Goal: Task Accomplishment & Management: Manage account settings

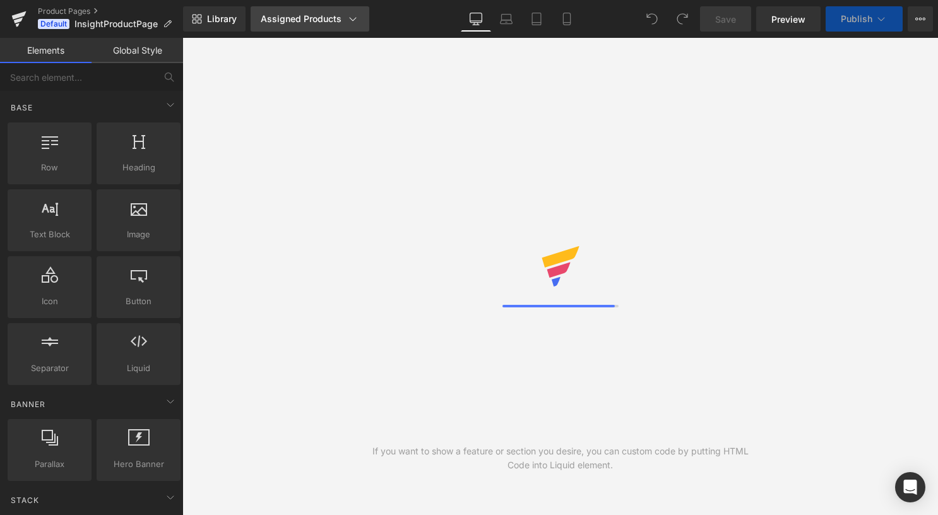
click at [289, 23] on div "Assigned Products" at bounding box center [310, 19] width 99 height 13
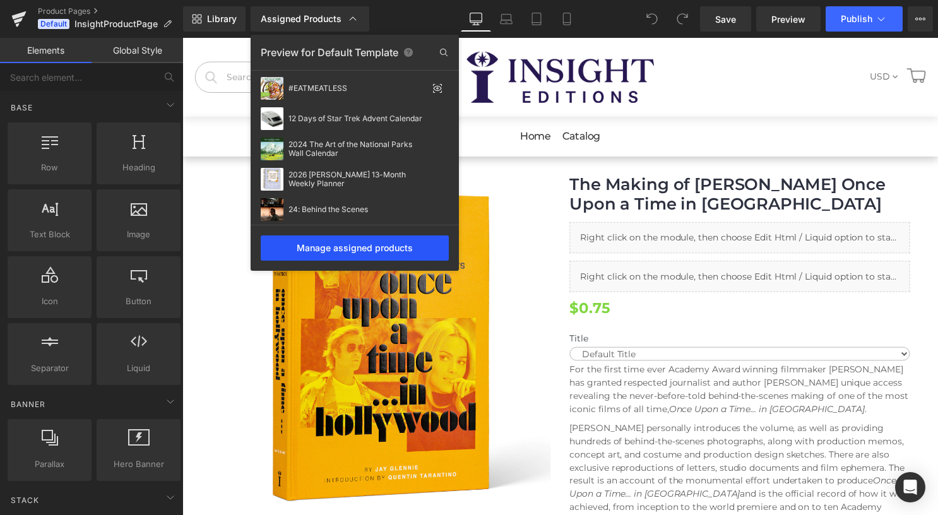
click at [336, 248] on div "Manage assigned products" at bounding box center [355, 248] width 188 height 25
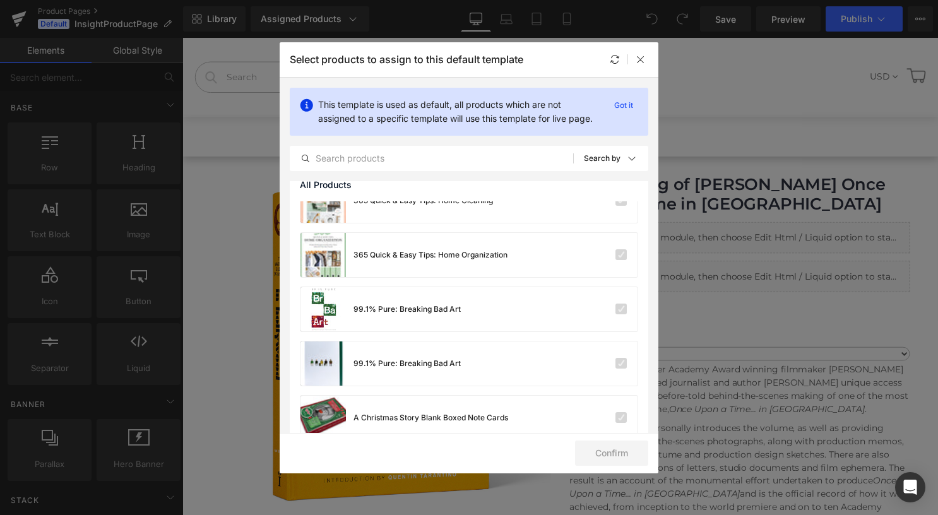
scroll to position [207, 0]
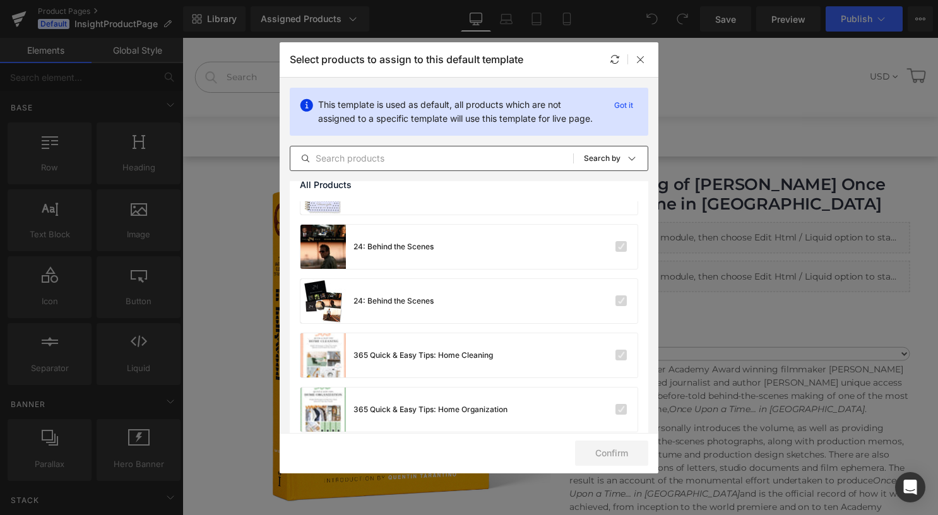
click at [536, 166] on input "text" at bounding box center [431, 158] width 283 height 15
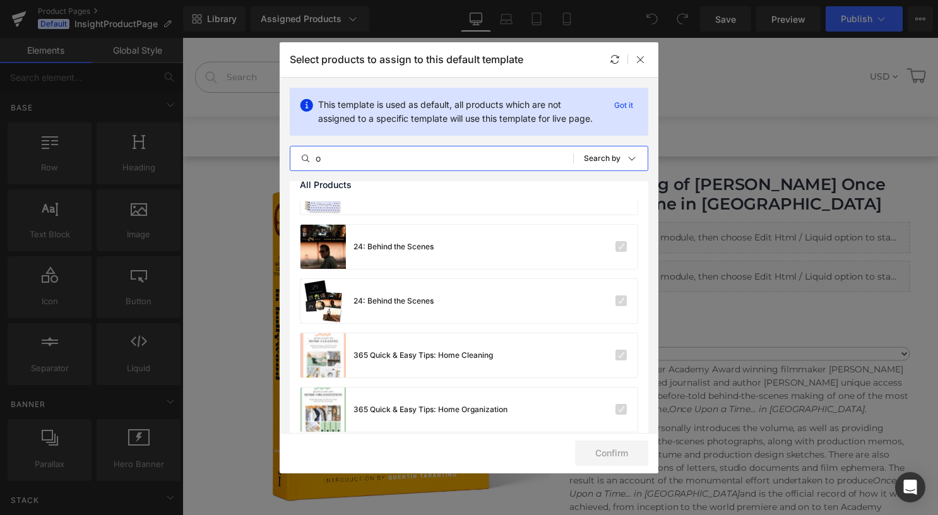
scroll to position [0, 0]
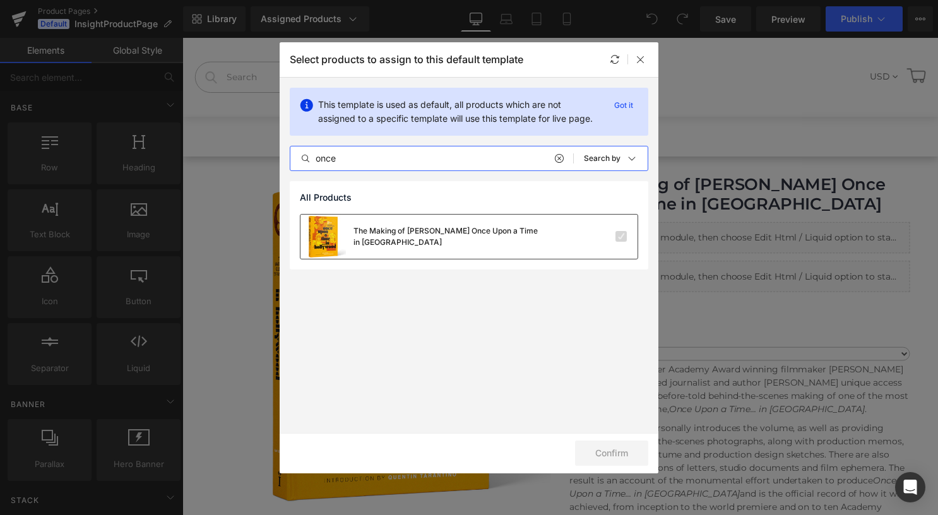
type input "once"
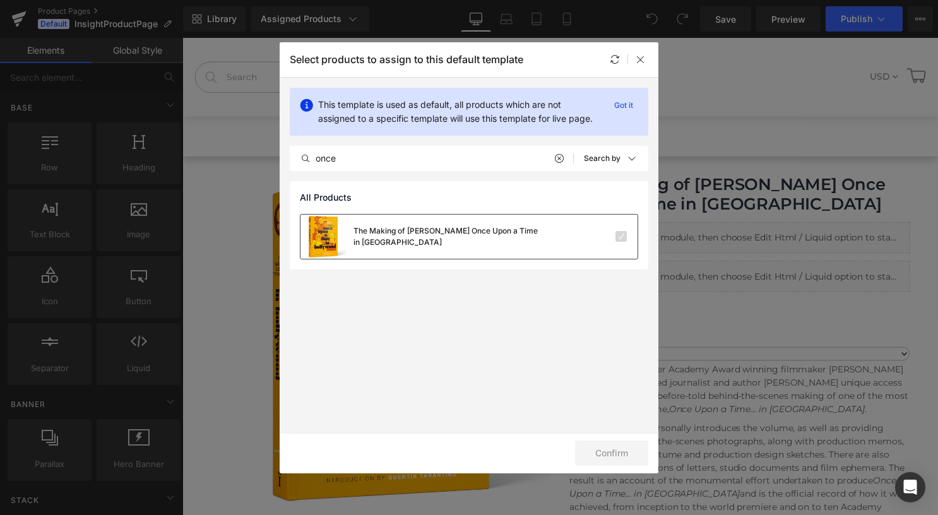
click at [621, 246] on div "The Making of [PERSON_NAME] Once Upon a Time in [GEOGRAPHIC_DATA]" at bounding box center [469, 237] width 337 height 44
click at [621, 234] on label at bounding box center [621, 236] width 11 height 11
click at [621, 237] on input "checkbox" at bounding box center [621, 237] width 0 height 0
click at [621, 236] on label at bounding box center [621, 236] width 11 height 11
click at [621, 237] on input "checkbox" at bounding box center [621, 237] width 0 height 0
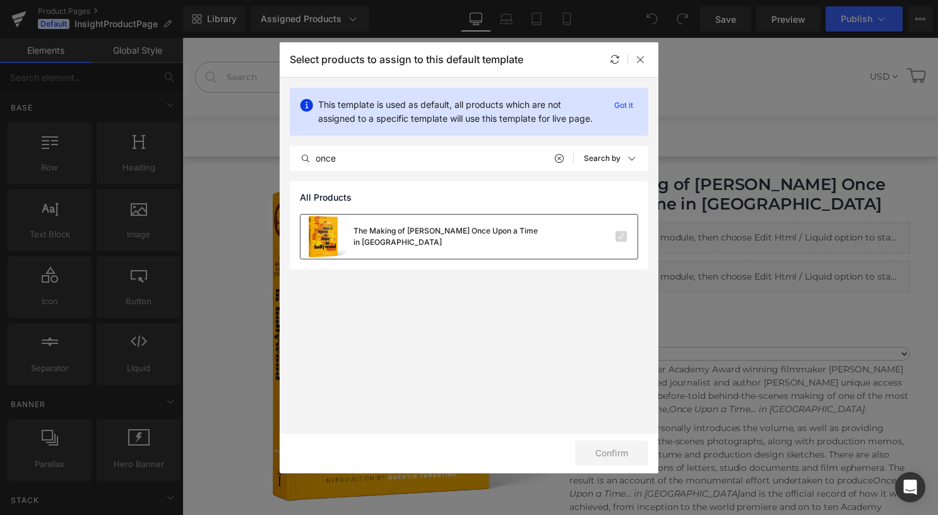
click at [621, 236] on label at bounding box center [621, 236] width 11 height 11
click at [621, 237] on input "checkbox" at bounding box center [621, 237] width 0 height 0
click at [628, 105] on p "Got it" at bounding box center [623, 105] width 29 height 15
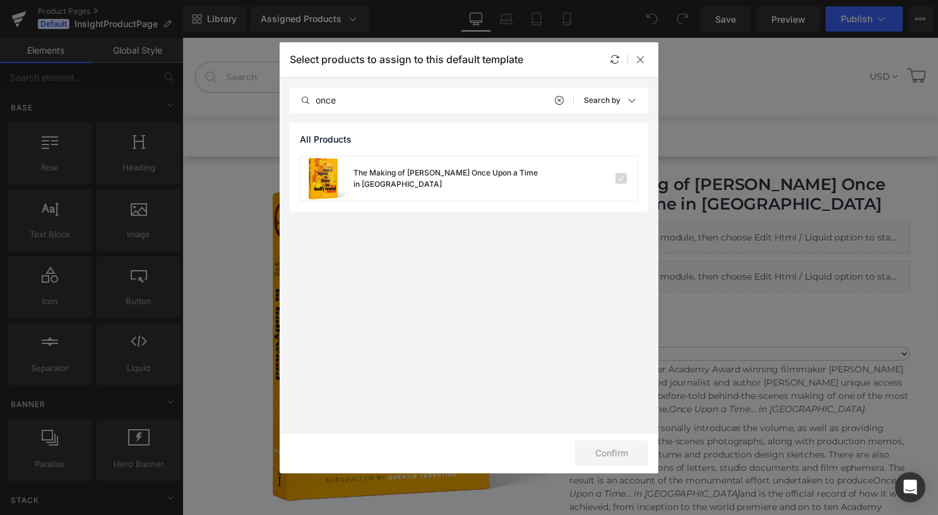
click at [643, 67] on div "Select products to assign to this default template" at bounding box center [469, 59] width 379 height 35
click at [643, 58] on icon at bounding box center [641, 59] width 10 height 10
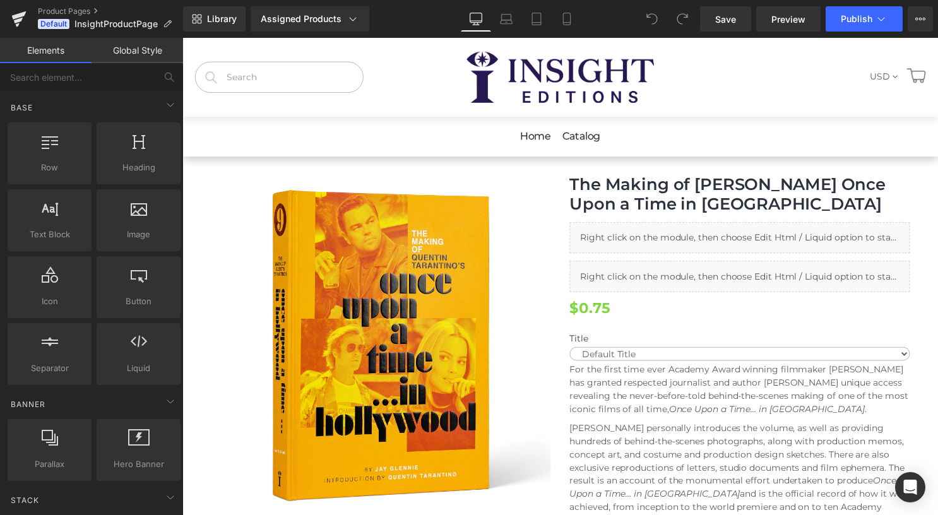
click at [328, 33] on div "Library Assigned Products Preview for Default Template #EATMEATLESS 12 Days of …" at bounding box center [560, 19] width 755 height 38
click at [345, 28] on link "Assigned Products" at bounding box center [310, 18] width 119 height 25
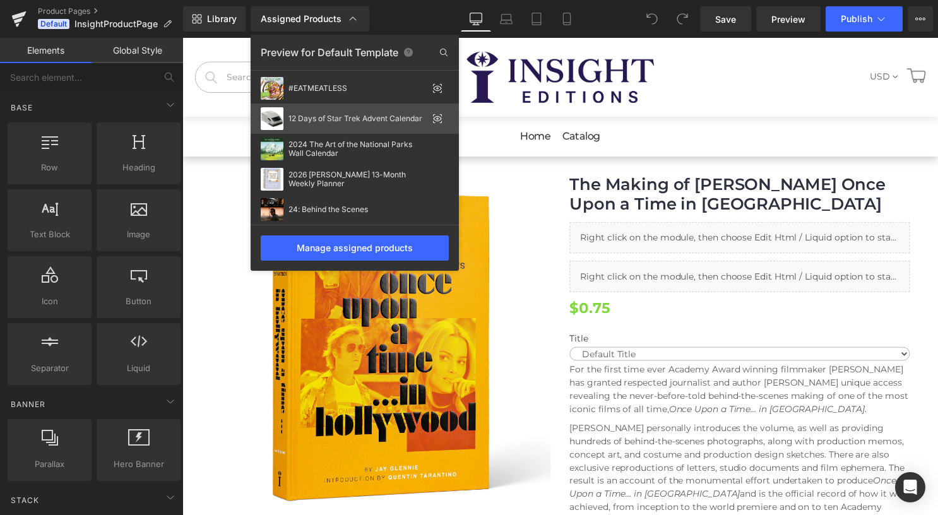
click at [438, 119] on icon at bounding box center [437, 118] width 3 height 3
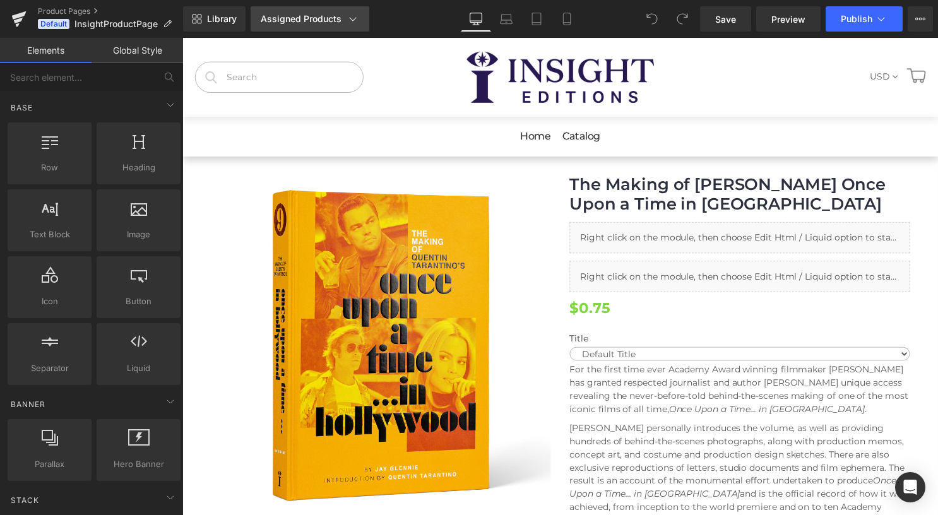
click at [348, 29] on link "Assigned Products" at bounding box center [310, 18] width 119 height 25
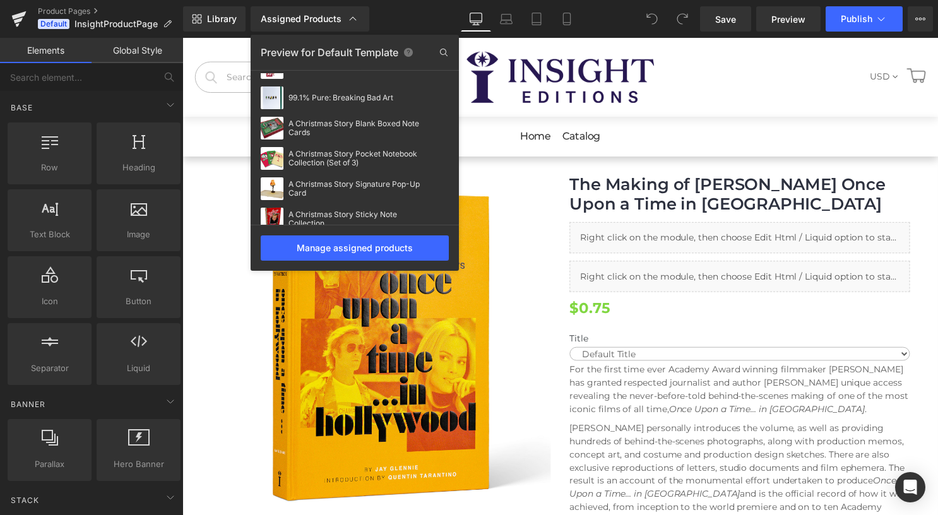
scroll to position [265, 0]
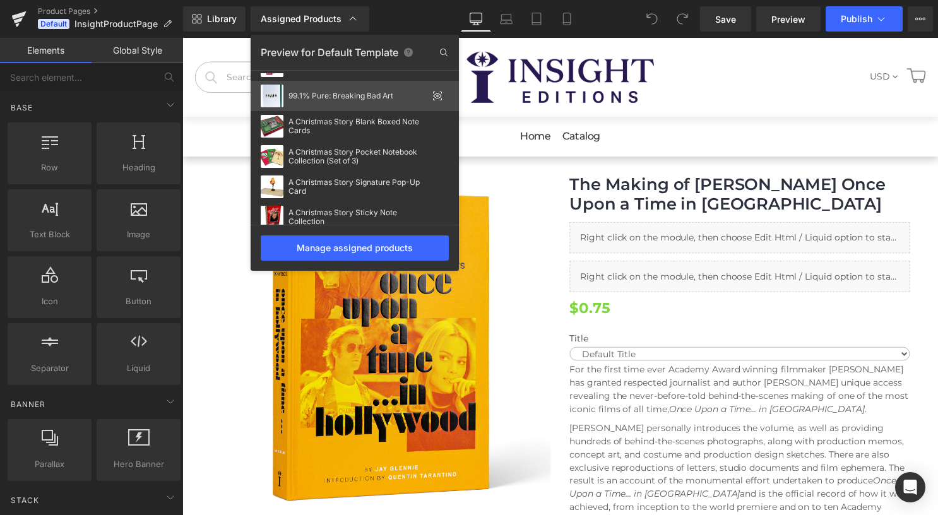
click at [441, 95] on icon at bounding box center [438, 95] width 8 height 5
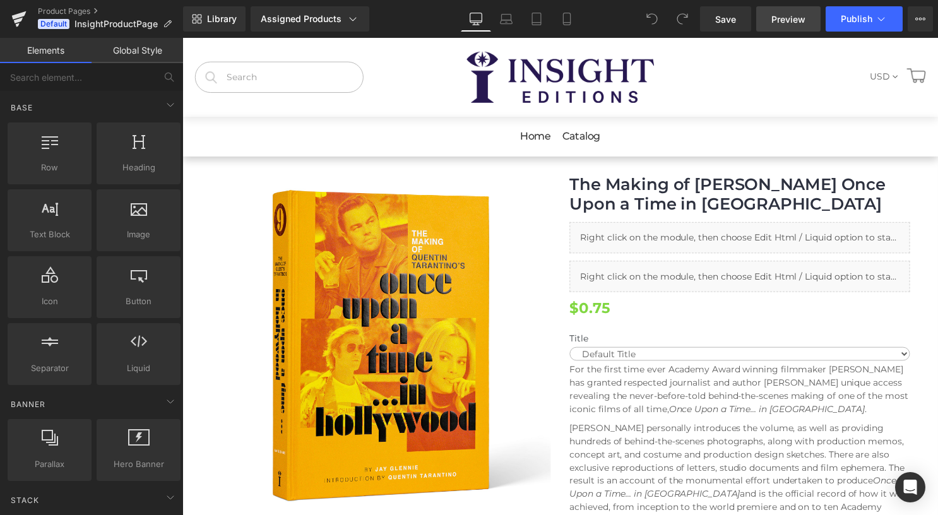
click at [774, 31] on link "Preview" at bounding box center [789, 18] width 64 height 25
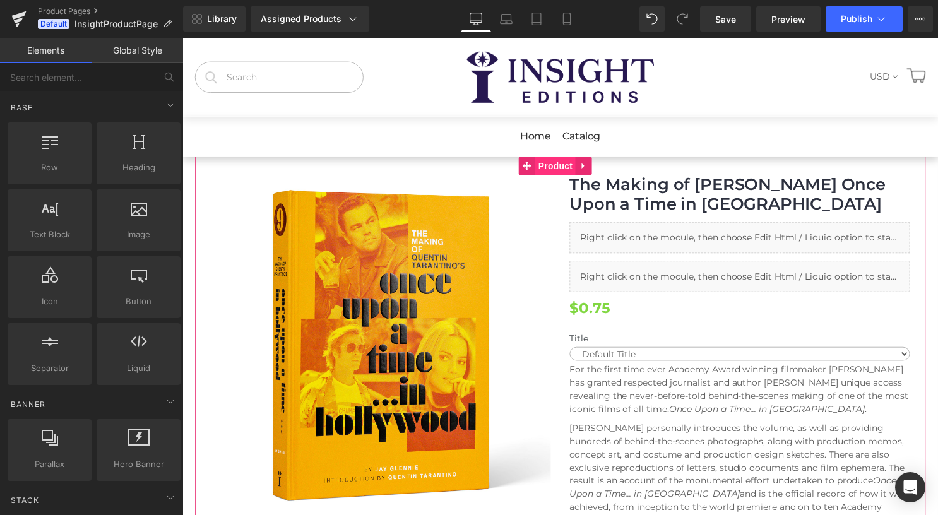
click at [543, 172] on span "Product" at bounding box center [559, 167] width 41 height 19
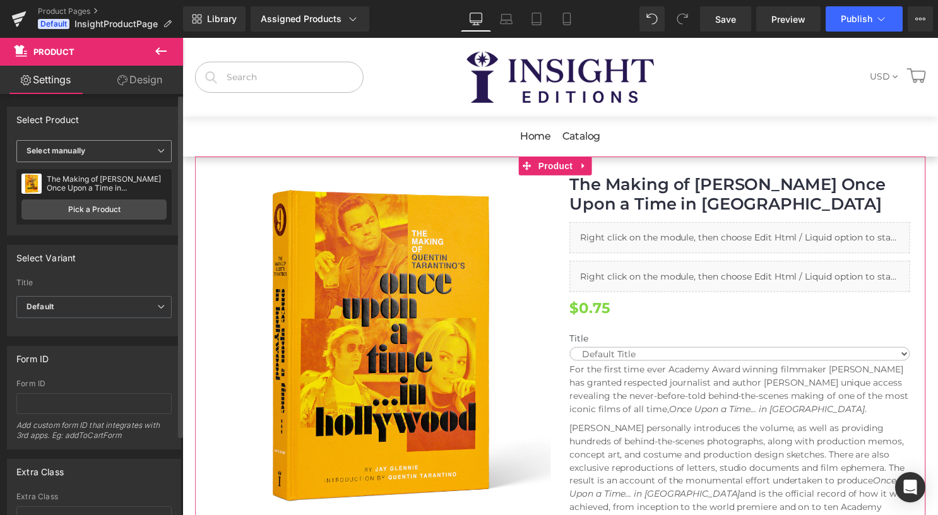
click at [157, 152] on icon at bounding box center [161, 151] width 8 height 8
click at [154, 150] on icon at bounding box center [156, 151] width 8 height 8
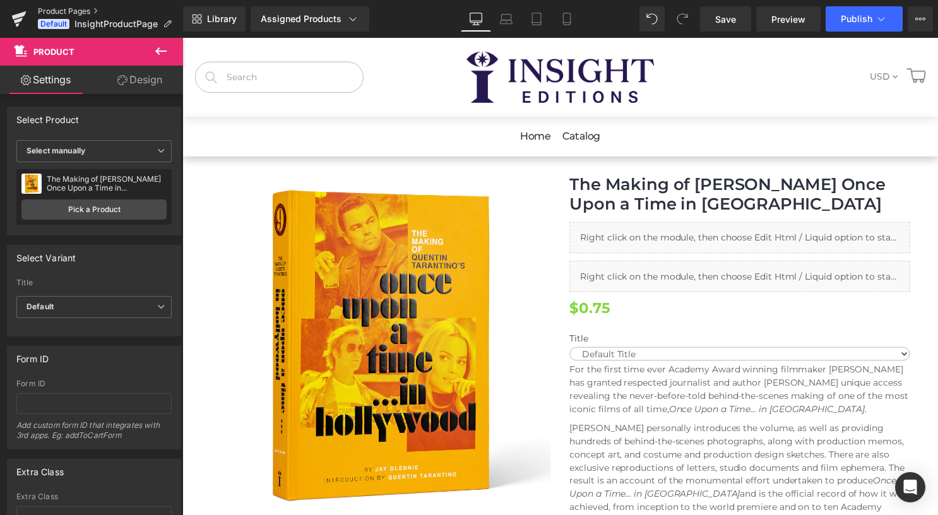
click at [85, 13] on link "Product Pages" at bounding box center [110, 11] width 145 height 10
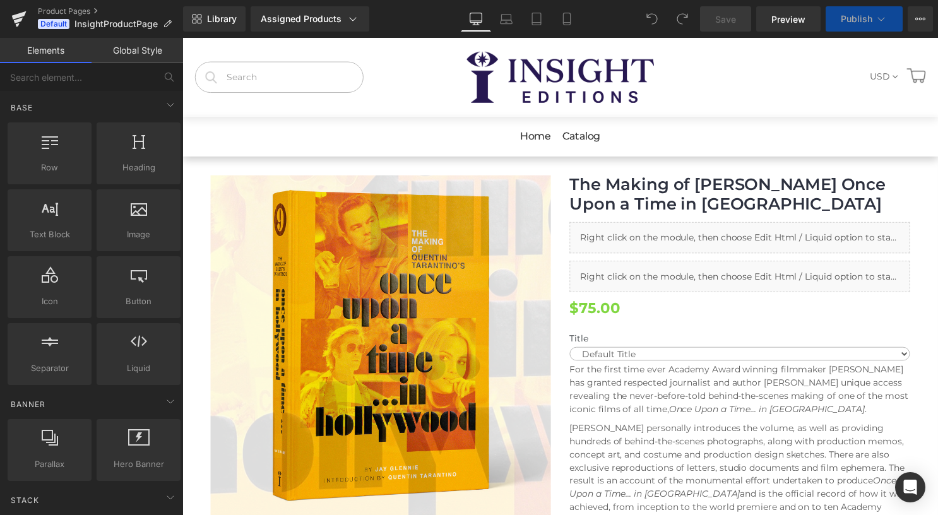
scroll to position [39, 0]
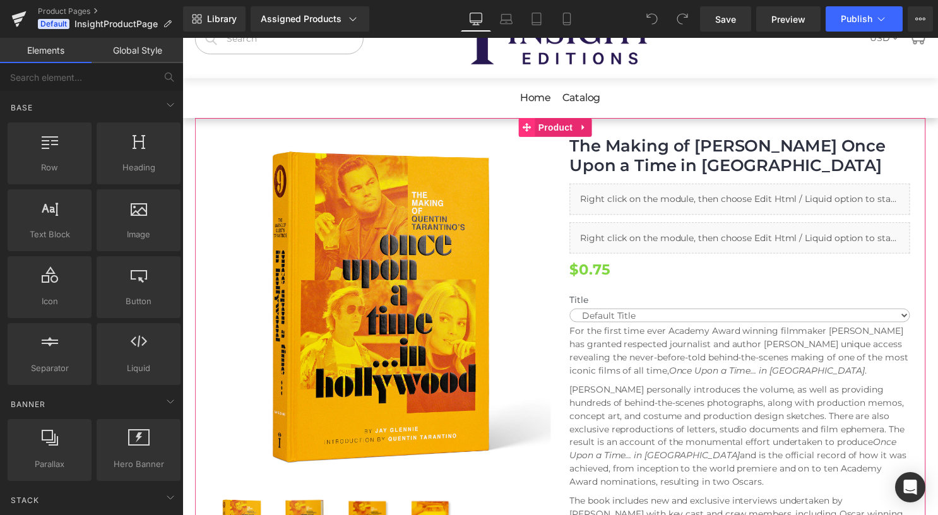
click at [536, 133] on span at bounding box center [531, 128] width 16 height 19
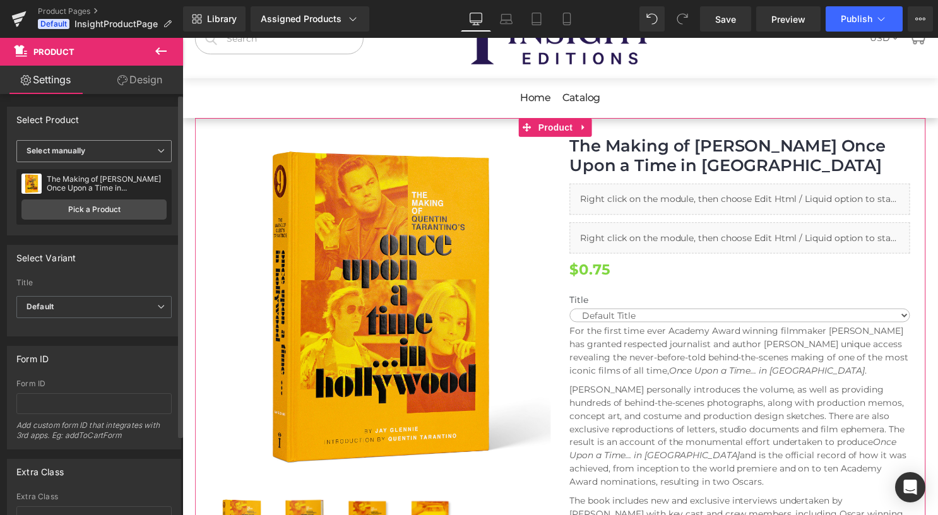
click at [138, 154] on span "Select manually" at bounding box center [93, 151] width 155 height 22
click at [138, 154] on span "Select manually" at bounding box center [91, 151] width 150 height 22
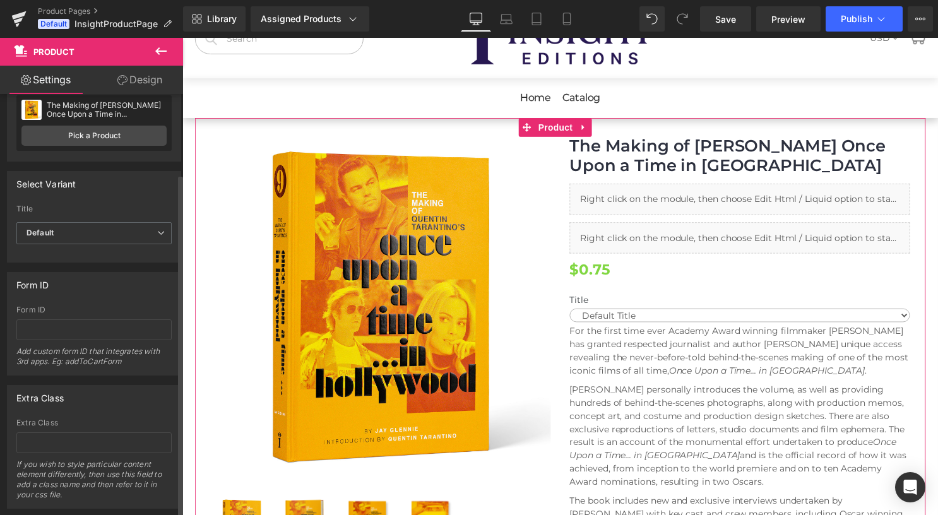
scroll to position [98, 0]
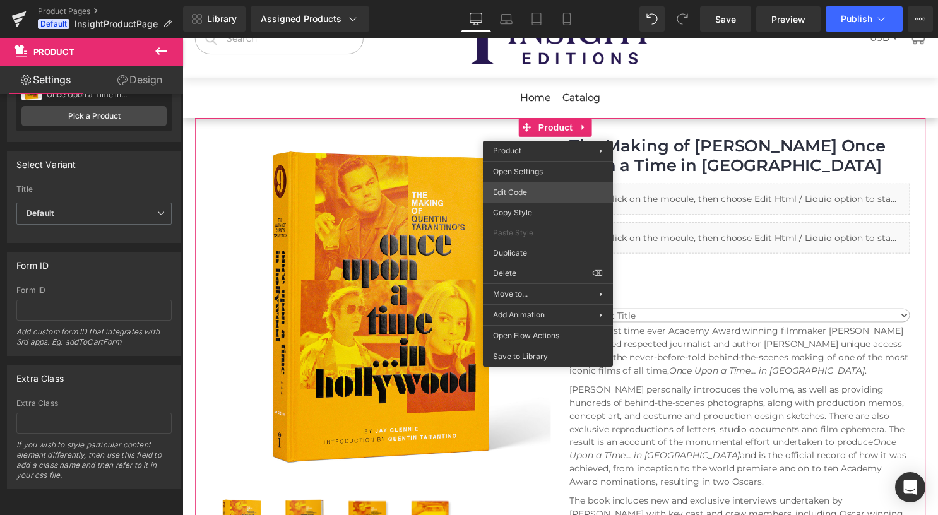
click at [534, 0] on div "Product You are previewing how the will restyle your page. You can not edit Ele…" at bounding box center [469, 0] width 938 height 0
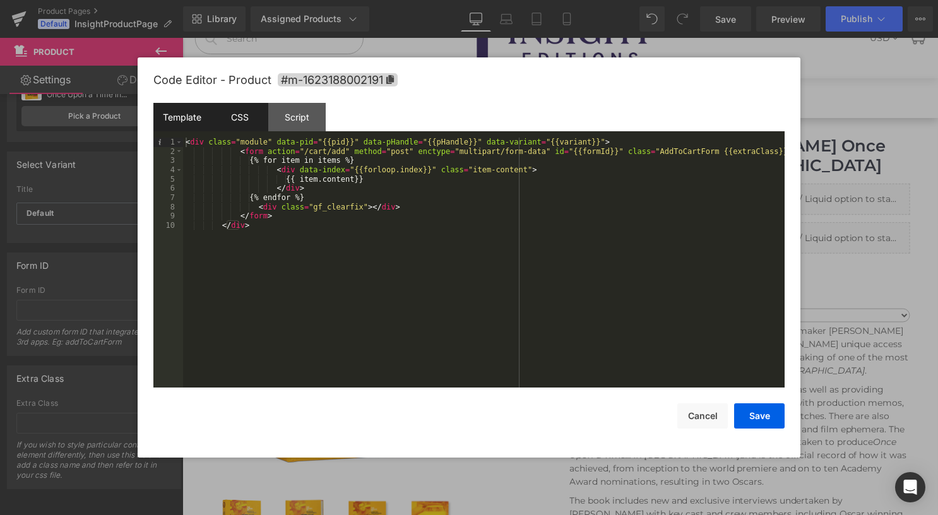
click at [236, 109] on div "CSS" at bounding box center [239, 117] width 57 height 28
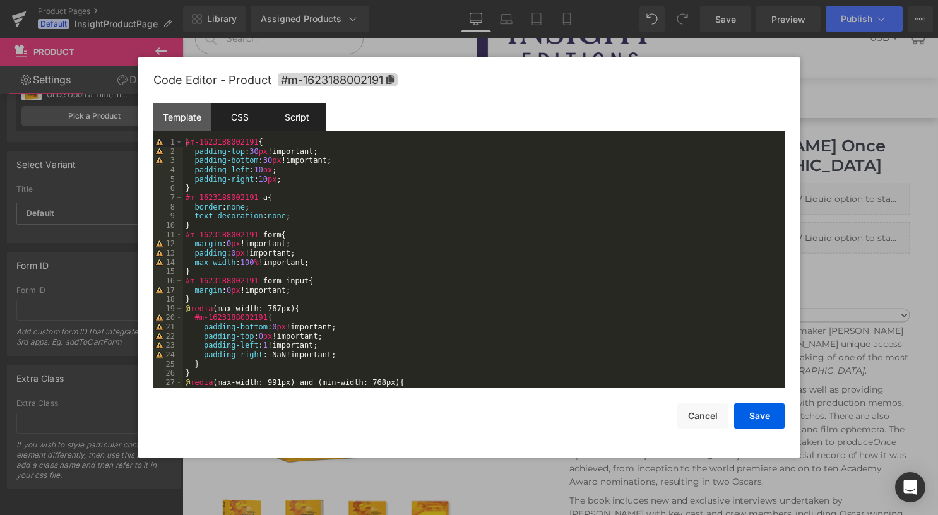
click at [300, 119] on div "Script" at bounding box center [296, 117] width 57 height 28
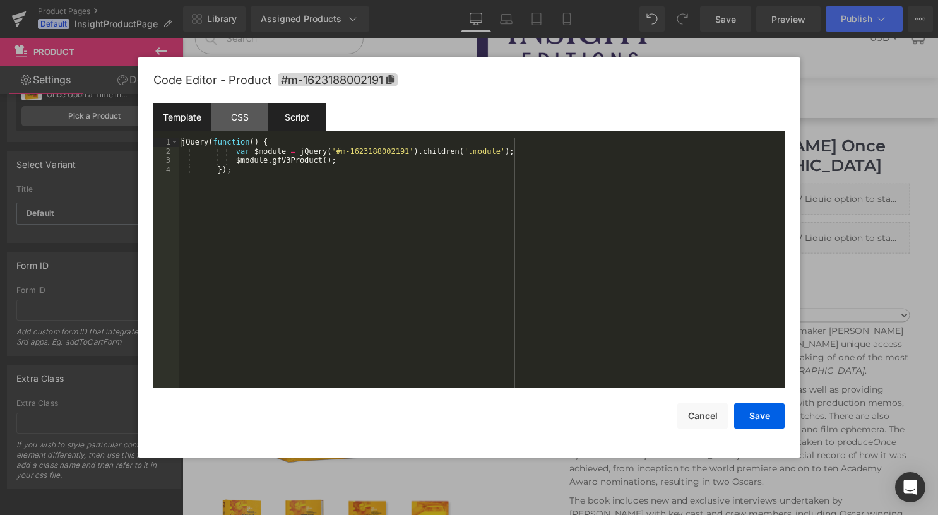
click at [183, 119] on div "Template" at bounding box center [181, 117] width 57 height 28
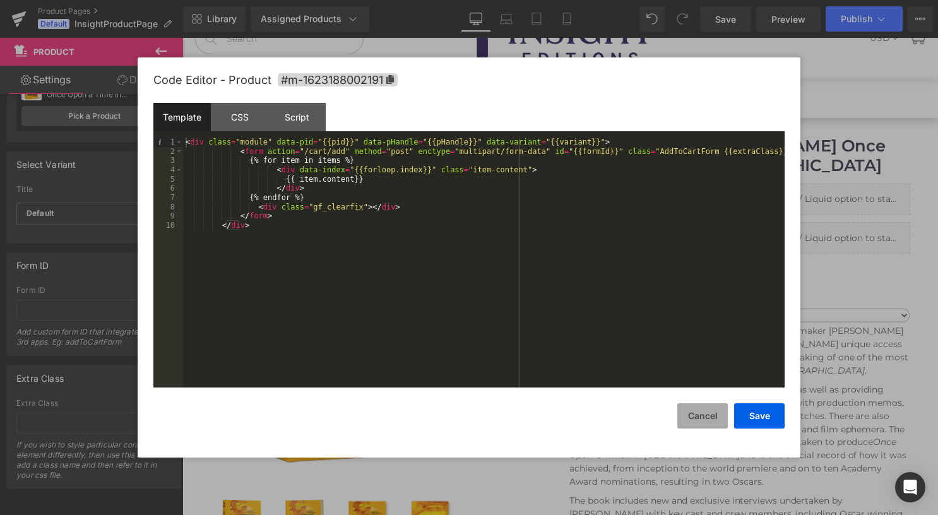
click at [710, 416] on button "Cancel" at bounding box center [703, 416] width 51 height 25
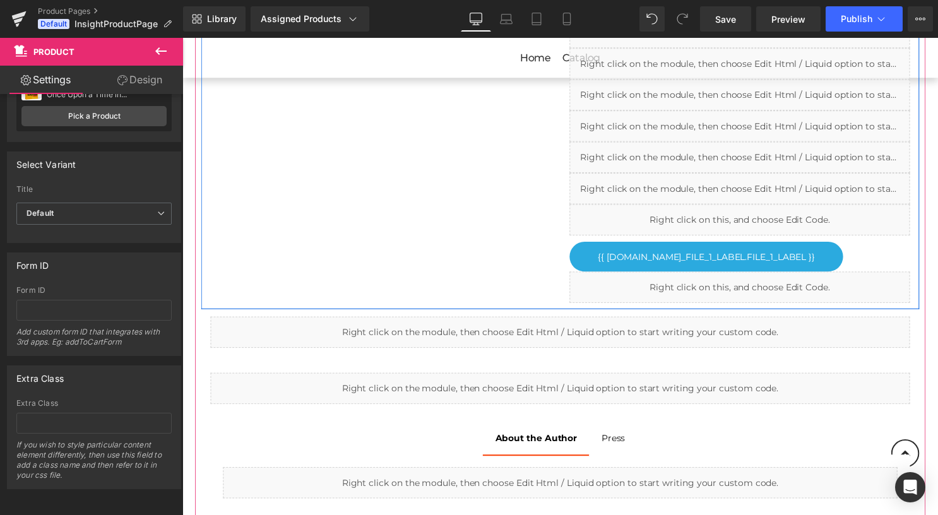
scroll to position [1210, 0]
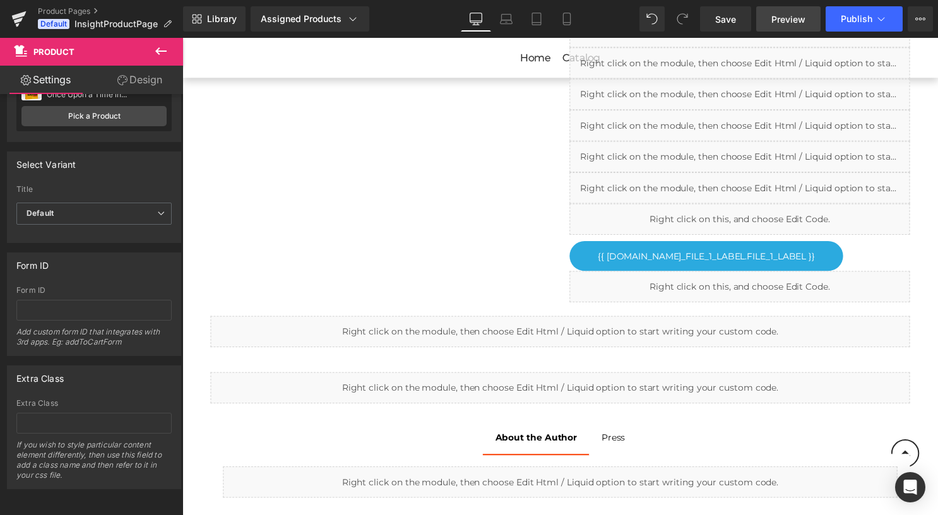
click at [796, 29] on link "Preview" at bounding box center [789, 18] width 64 height 25
click at [297, 20] on div "Assigned Products" at bounding box center [310, 19] width 99 height 13
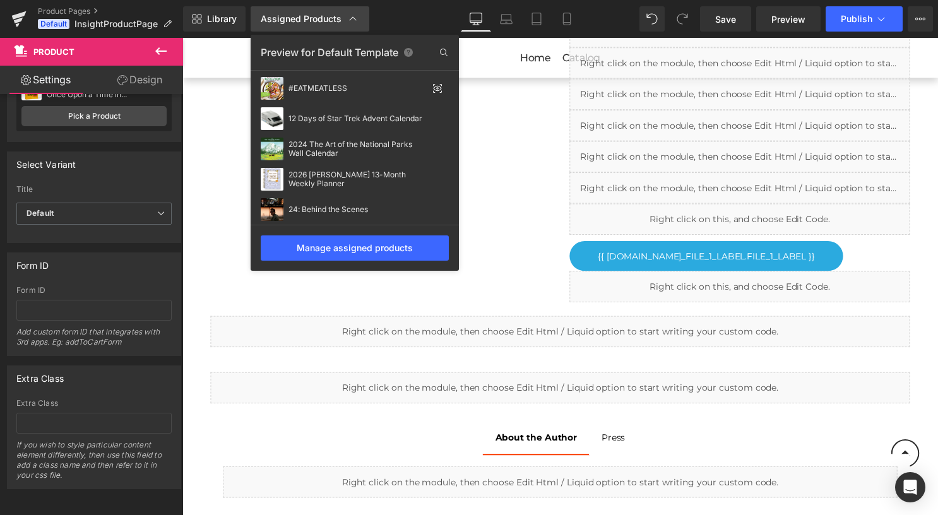
click at [318, 23] on div "Assigned Products" at bounding box center [310, 19] width 99 height 13
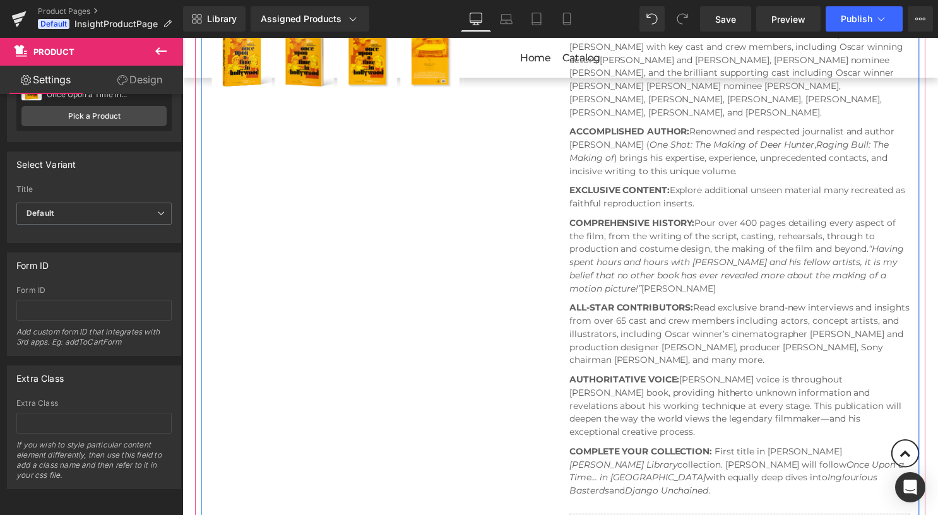
scroll to position [470, 0]
